Goal: Find specific page/section: Find specific page/section

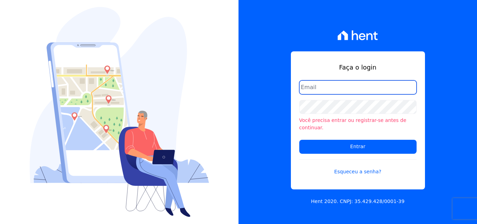
type input "[EMAIL_ADDRESS][DOMAIN_NAME]"
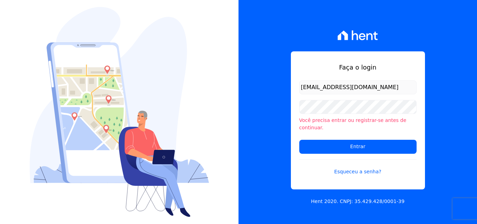
click at [333, 91] on input "[EMAIL_ADDRESS][DOMAIN_NAME]" at bounding box center [357, 87] width 117 height 14
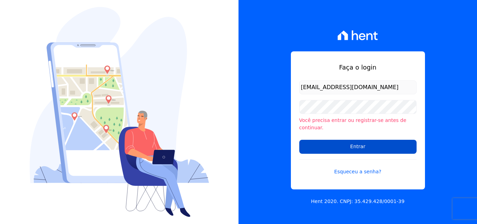
click at [359, 147] on input "Entrar" at bounding box center [357, 147] width 117 height 14
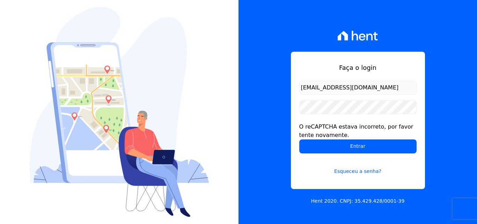
click at [374, 91] on input "[EMAIL_ADDRESS][DOMAIN_NAME]" at bounding box center [357, 88] width 117 height 14
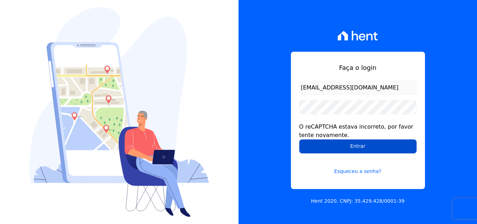
click at [374, 143] on input "Entrar" at bounding box center [357, 146] width 117 height 14
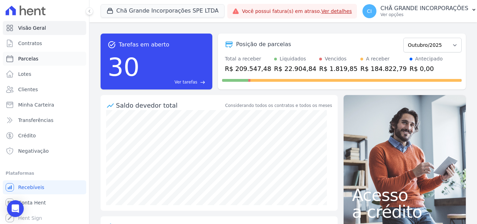
click at [31, 60] on span "Parcelas" at bounding box center [28, 58] width 20 height 7
select select
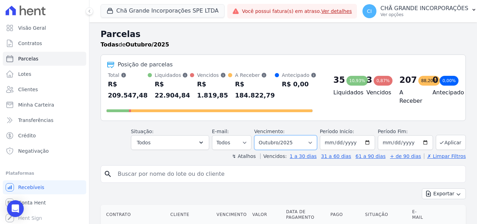
click at [282, 146] on select "Filtrar por período ──────── Todos os meses Outubro/2019 Novembro/2019 Dezembro…" at bounding box center [285, 142] width 63 height 15
select select "08/2025"
click at [259, 135] on select "Filtrar por período ──────── Todos os meses Outubro/2019 Novembro/2019 Dezembro…" at bounding box center [285, 142] width 63 height 15
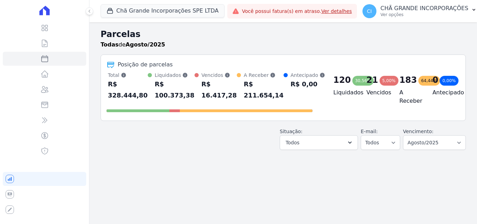
select select
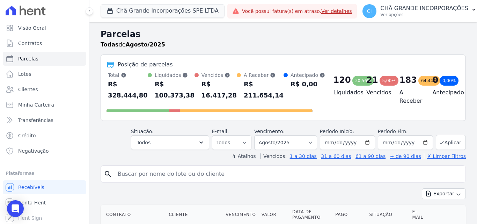
click at [267, 179] on input "search" at bounding box center [287, 174] width 349 height 14
type input "nivaldo carneiro"
select select
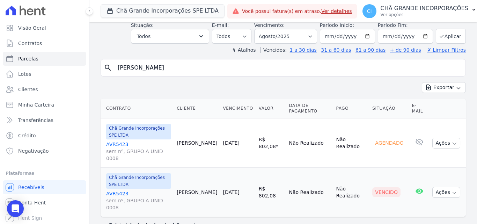
scroll to position [36, 0]
click at [114, 190] on link "AVR5423 sem nº, GRUPO A UNID 0008" at bounding box center [138, 200] width 65 height 21
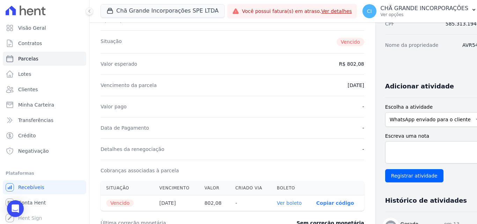
scroll to position [105, 0]
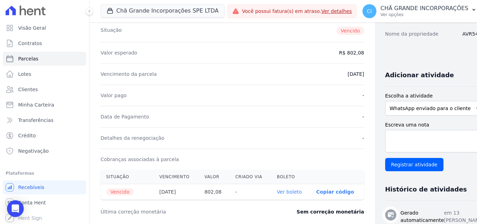
click at [277, 189] on link "Ver boleto" at bounding box center [289, 192] width 25 height 6
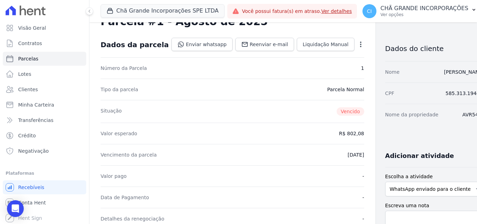
scroll to position [0, 0]
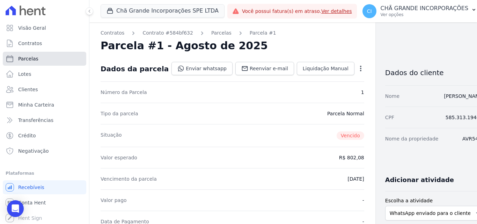
click at [29, 57] on span "Parcelas" at bounding box center [28, 58] width 20 height 7
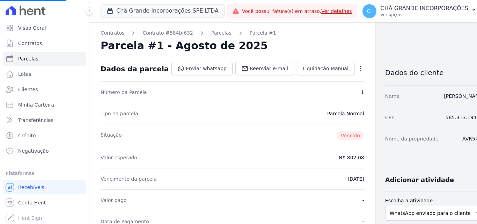
select select
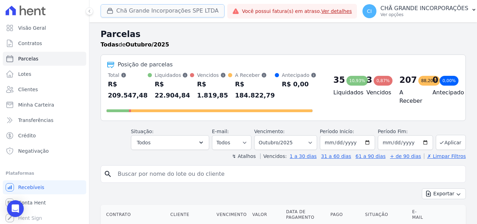
click at [134, 10] on button "Chã Grande Incorporações SPE LTDA" at bounding box center [163, 10] width 124 height 13
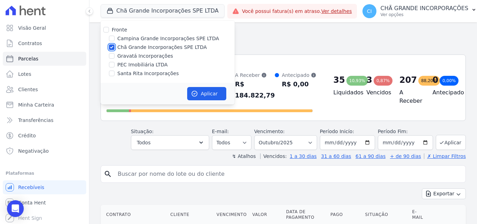
click at [112, 49] on input "Chã Grande Incorporações SPE LTDA" at bounding box center [112, 47] width 6 height 6
checkbox input "false"
click at [110, 75] on input "Santa Rita Incorporações" at bounding box center [112, 74] width 6 height 6
checkbox input "true"
click at [207, 94] on button "Aplicar" at bounding box center [206, 93] width 39 height 13
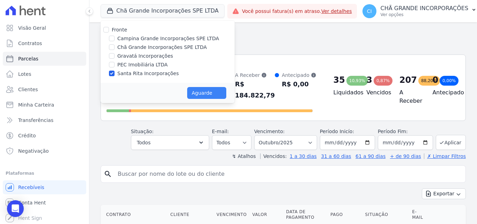
select select
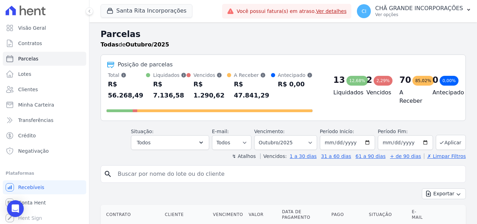
click at [252, 167] on input "search" at bounding box center [287, 174] width 349 height 14
type input "raimunilson"
select select
